Goal: Transaction & Acquisition: Purchase product/service

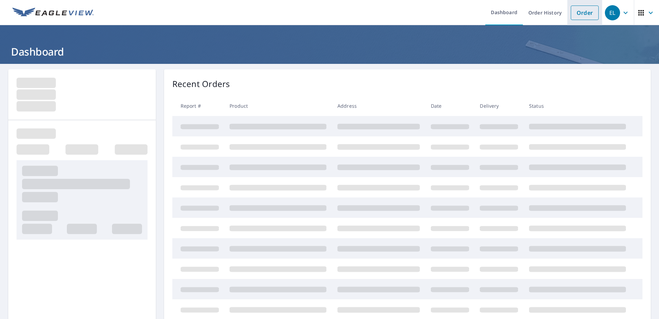
click at [583, 12] on link "Order" at bounding box center [585, 13] width 28 height 14
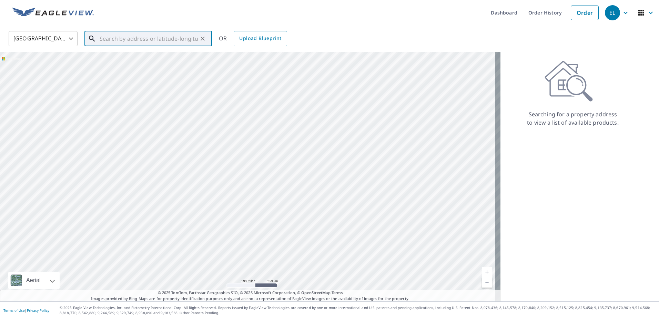
paste input "[STREET_ADDRESS]"
click at [140, 60] on span "[STREET_ADDRESS]" at bounding box center [152, 58] width 108 height 8
type input "[STREET_ADDRESS]"
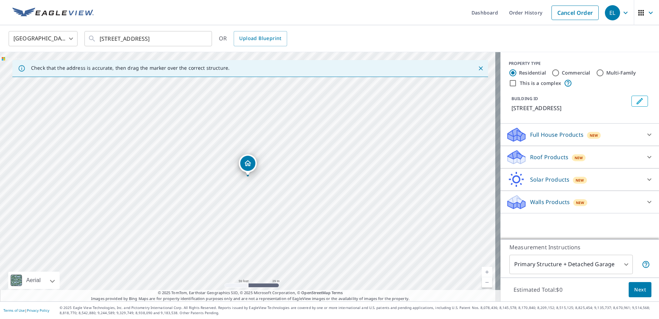
click at [647, 203] on icon at bounding box center [649, 202] width 4 height 2
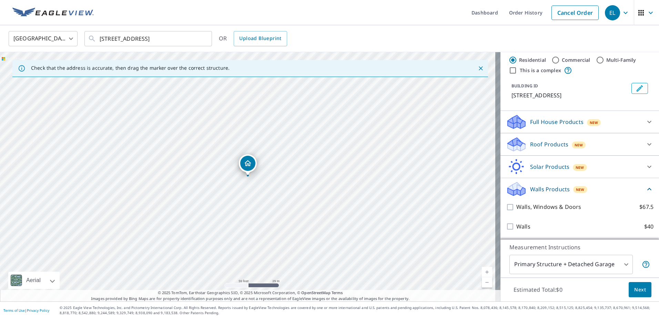
scroll to position [21, 0]
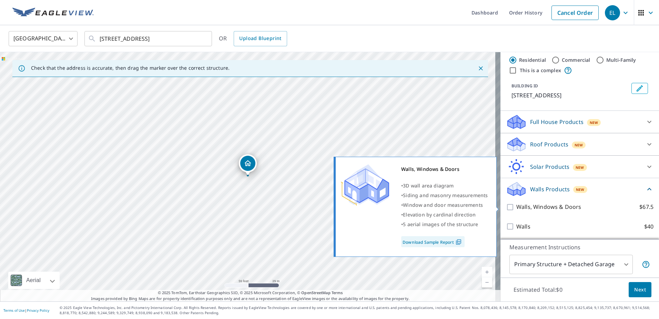
click at [506, 208] on input "Walls, Windows & Doors $67.5" at bounding box center [511, 207] width 10 height 8
checkbox input "true"
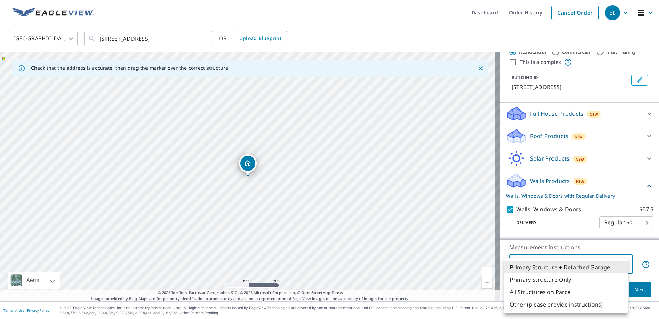
click at [619, 264] on body "EL EL Dashboard Order History Cancel Order [GEOGRAPHIC_DATA] [GEOGRAPHIC_DATA] …" at bounding box center [329, 159] width 659 height 319
click at [538, 291] on li "All Structures on Parcel" at bounding box center [565, 291] width 123 height 12
type input "3"
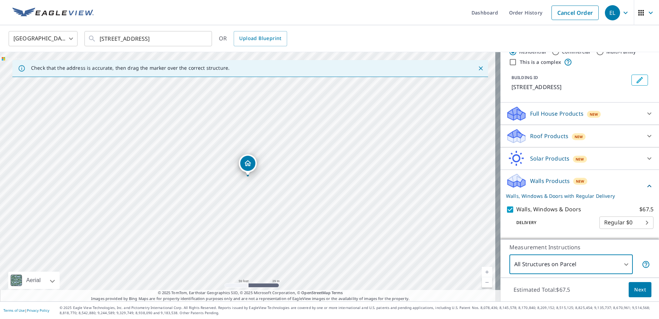
click at [634, 290] on span "Next" at bounding box center [640, 289] width 12 height 9
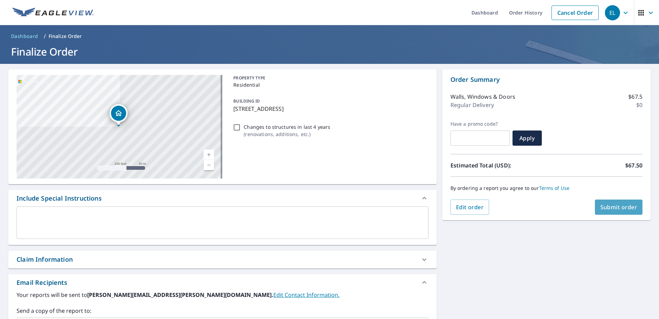
click at [619, 208] on span "Submit order" at bounding box center [619, 207] width 37 height 8
checkbox input "true"
